Goal: Transaction & Acquisition: Book appointment/travel/reservation

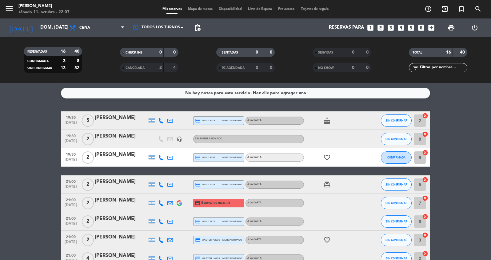
scroll to position [195, 0]
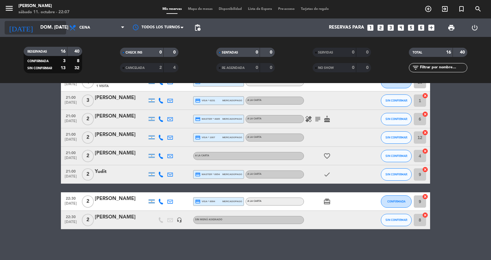
click at [60, 33] on input "dom. [DATE]" at bounding box center [66, 28] width 59 height 12
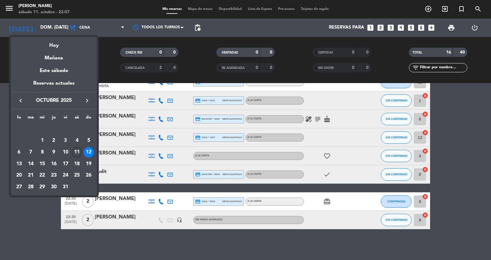
click at [77, 152] on div "11" at bounding box center [77, 152] width 10 height 10
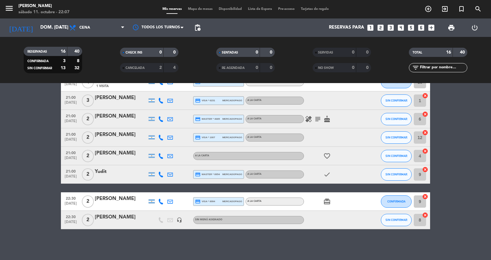
type input "sáb. [DATE]"
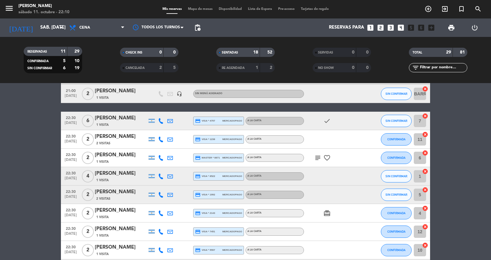
scroll to position [368, 0]
click at [428, 9] on icon "add_circle_outline" at bounding box center [428, 8] width 7 height 7
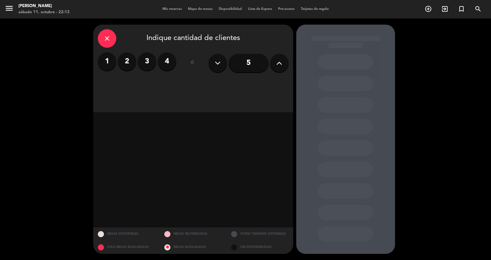
click at [131, 62] on label "2" at bounding box center [127, 61] width 18 height 18
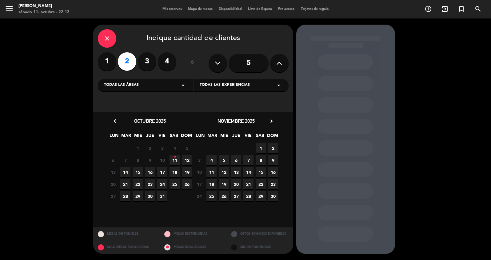
click at [174, 158] on icon "•" at bounding box center [175, 157] width 2 height 10
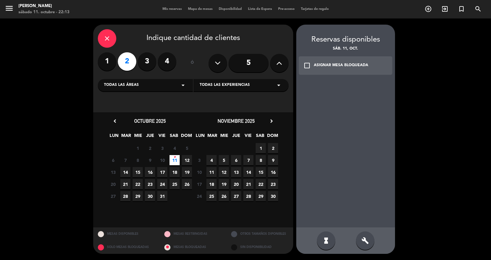
click at [326, 66] on div "ASIGNAR MESA BLOQUEADA" at bounding box center [341, 65] width 54 height 6
click at [348, 100] on div "credit_card 22:30" at bounding box center [345, 98] width 55 height 15
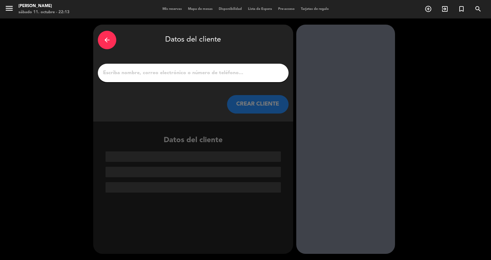
click at [214, 78] on div at bounding box center [193, 73] width 191 height 18
click at [213, 74] on input "1" at bounding box center [193, 73] width 182 height 9
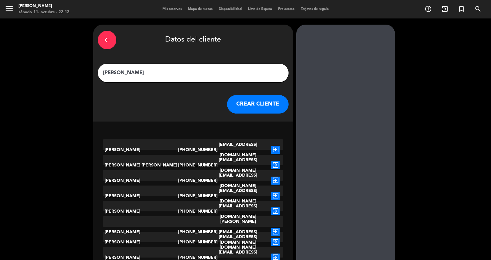
type input "[PERSON_NAME]"
click at [249, 102] on button "CREAR CLIENTE" at bounding box center [258, 104] width 62 height 18
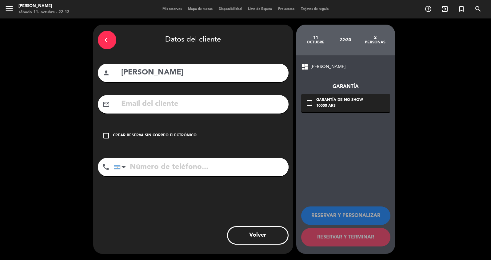
drag, startPoint x: 108, startPoint y: 137, endPoint x: 103, endPoint y: 135, distance: 5.2
click at [108, 137] on icon "check_box_outline_blank" at bounding box center [105, 135] width 7 height 7
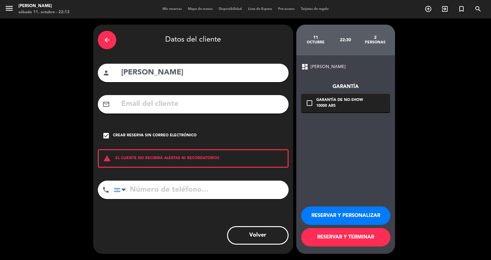
click at [339, 237] on button "RESERVAR Y TERMINAR" at bounding box center [345, 237] width 89 height 18
